Goal: Information Seeking & Learning: Find specific fact

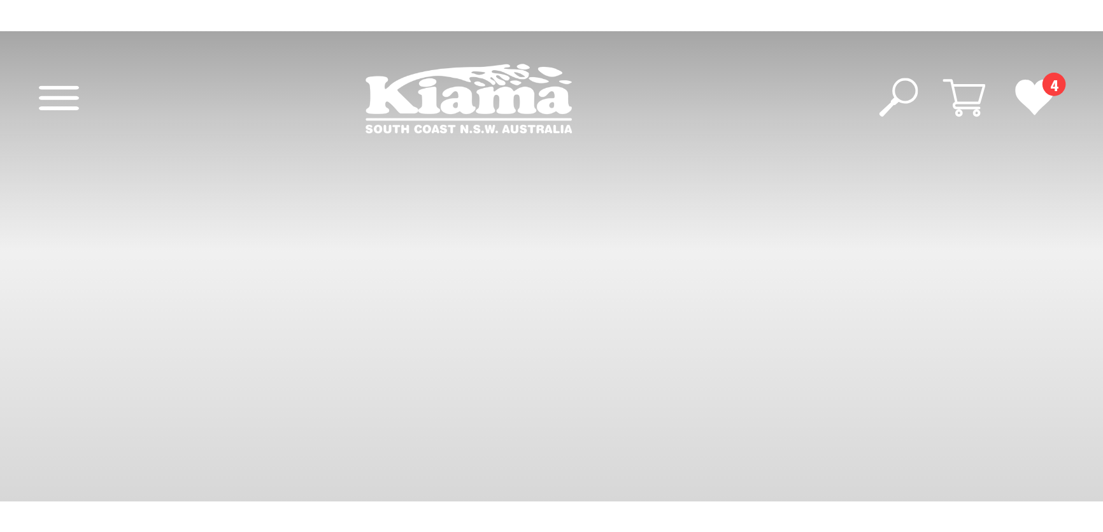
scroll to position [201, 1111]
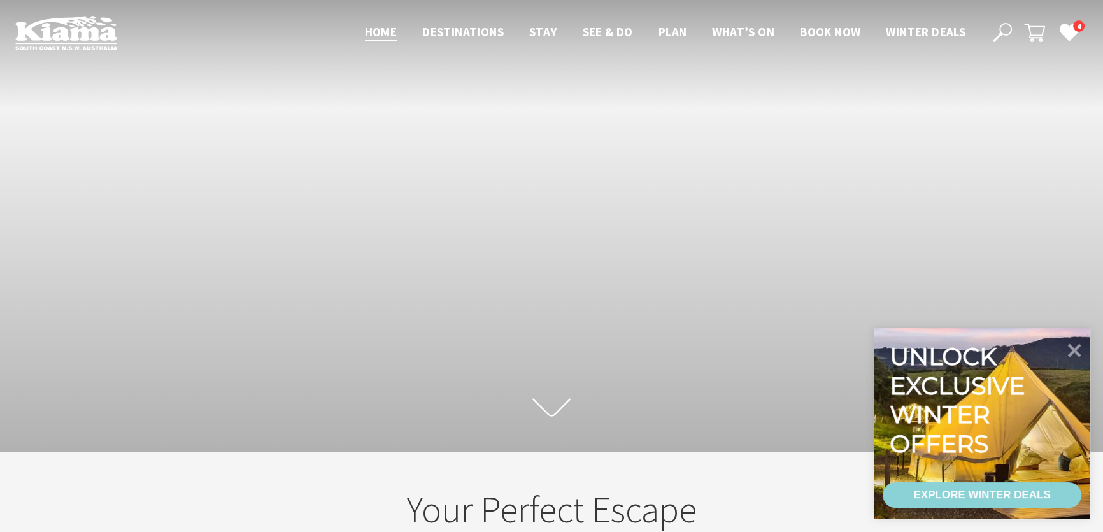
scroll to position [213, 1111]
click at [1010, 32] on use at bounding box center [1002, 32] width 19 height 19
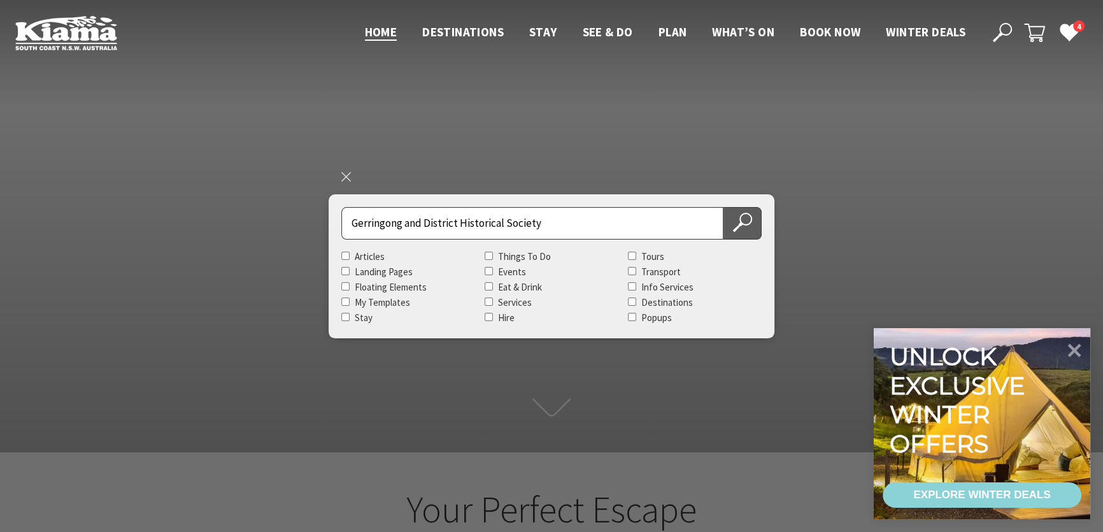
type input "Gerringong and District Historical Society"
click at [748, 221] on icon at bounding box center [742, 222] width 19 height 19
